Goal: Task Accomplishment & Management: Manage account settings

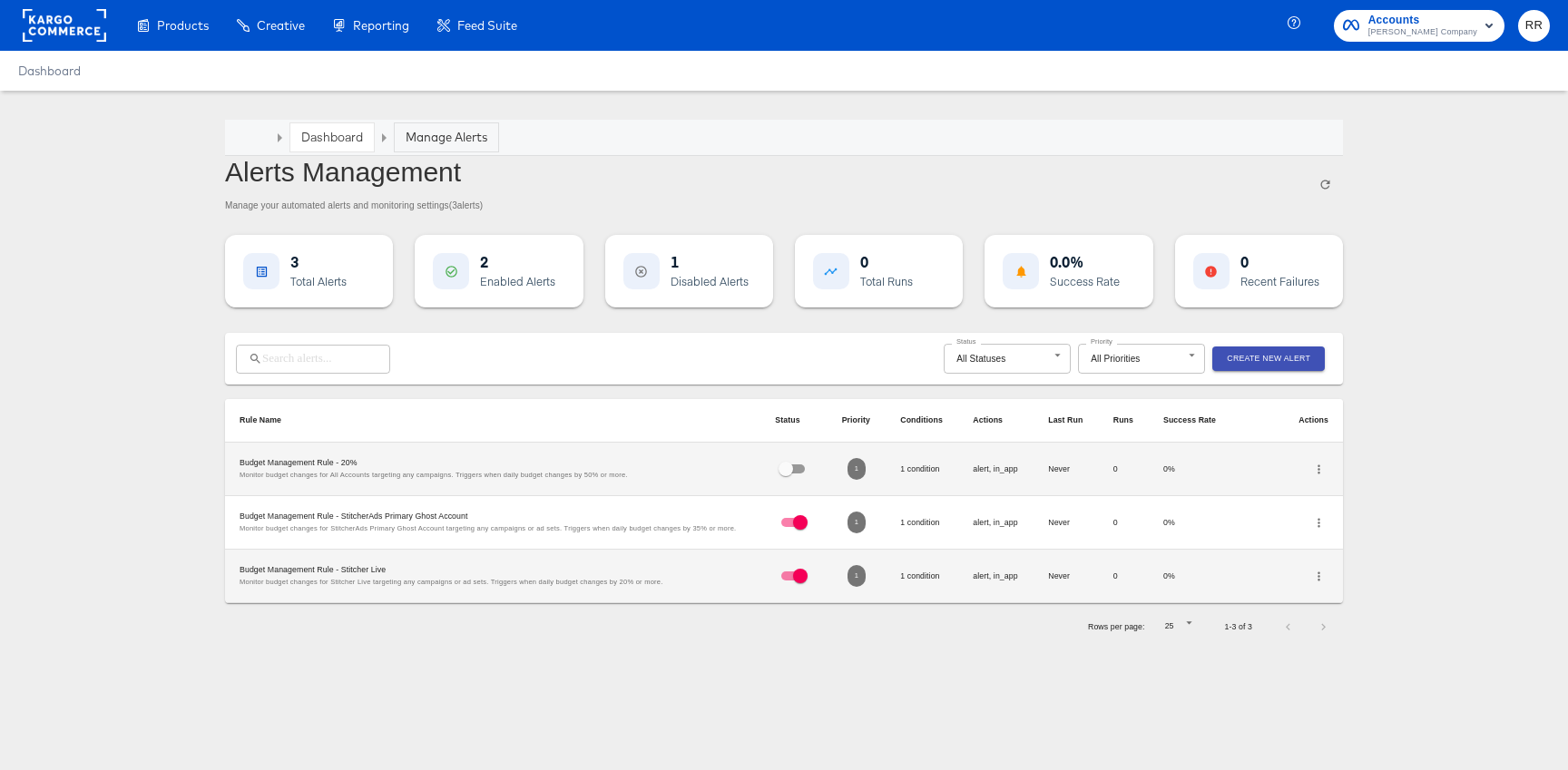
click at [790, 517] on input "checkbox" at bounding box center [800, 526] width 65 height 21
checkbox input "false"
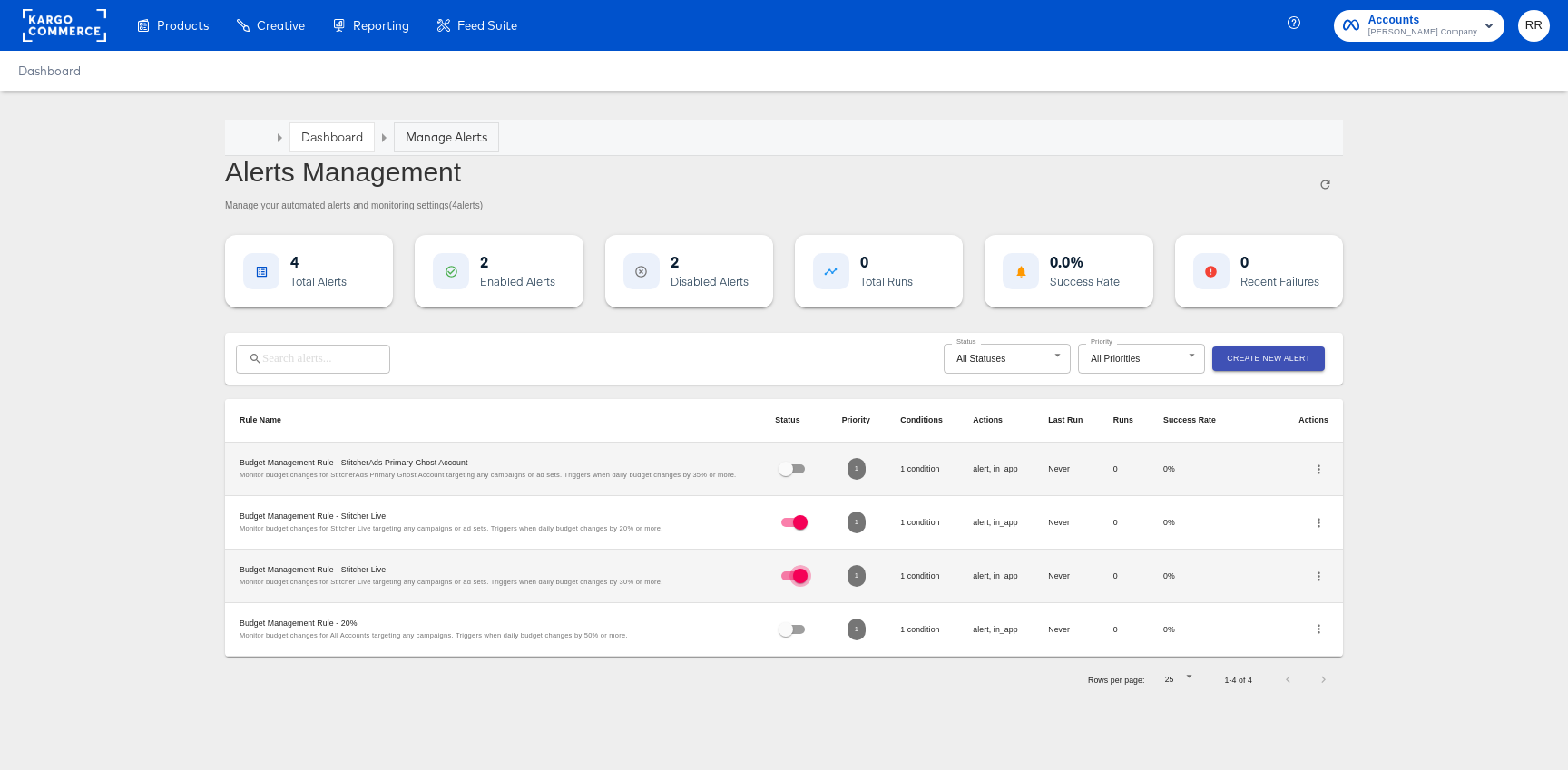
click at [801, 567] on span at bounding box center [800, 576] width 21 height 21
click at [796, 527] on input "checkbox" at bounding box center [800, 526] width 65 height 21
checkbox input "false"
click at [795, 624] on input "checkbox" at bounding box center [800, 633] width 65 height 21
checkbox input "false"
